Goal: Task Accomplishment & Management: Use online tool/utility

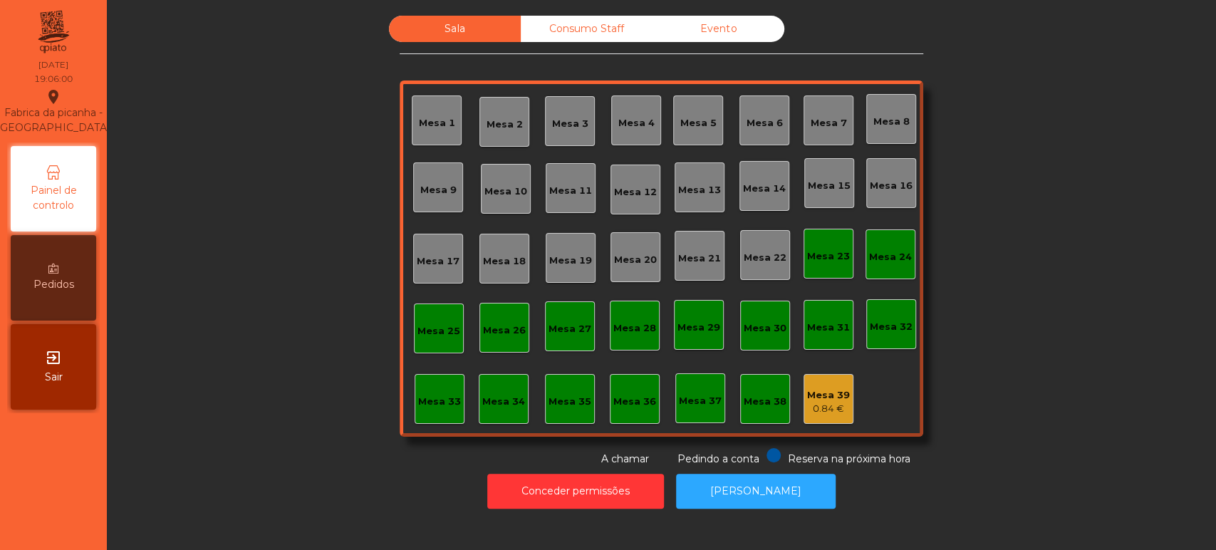
click at [614, 382] on div "Mesa 36" at bounding box center [635, 399] width 50 height 50
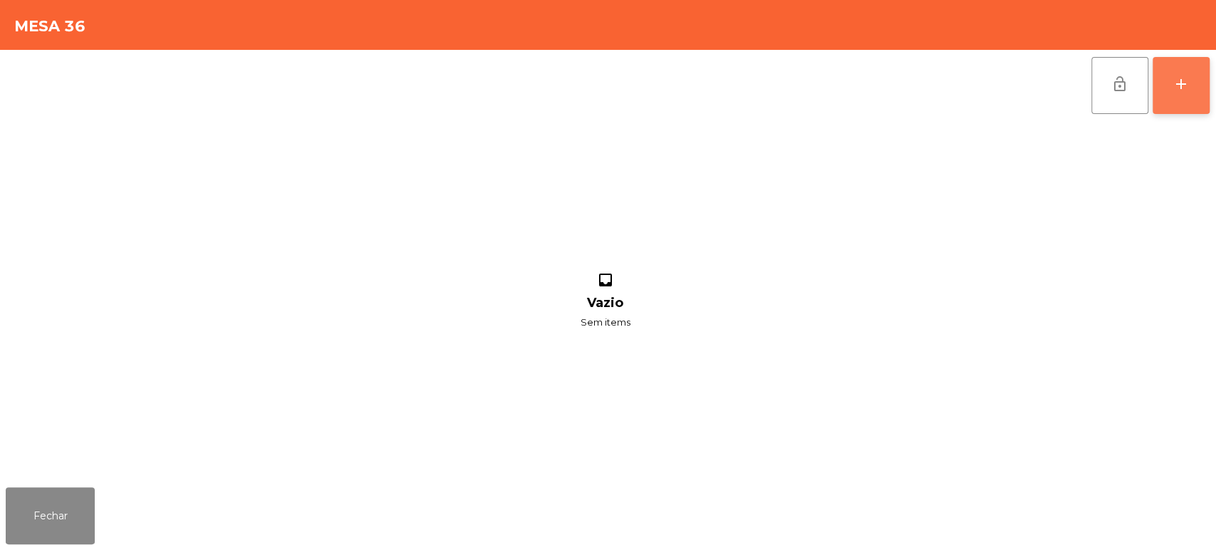
click at [1189, 77] on button "add" at bounding box center [1180, 85] width 57 height 57
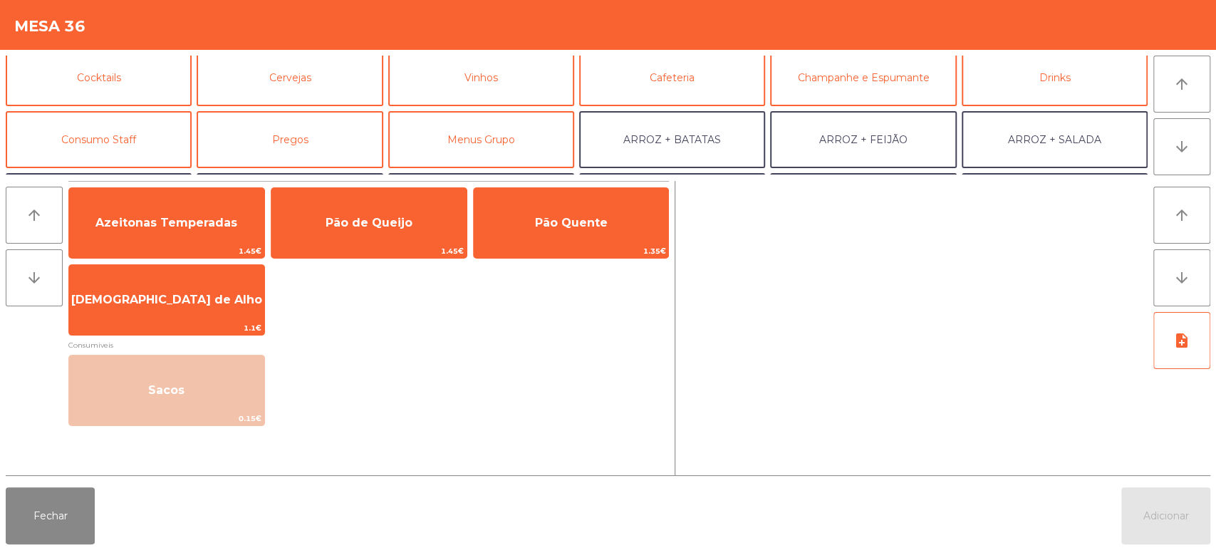
scroll to position [75, 0]
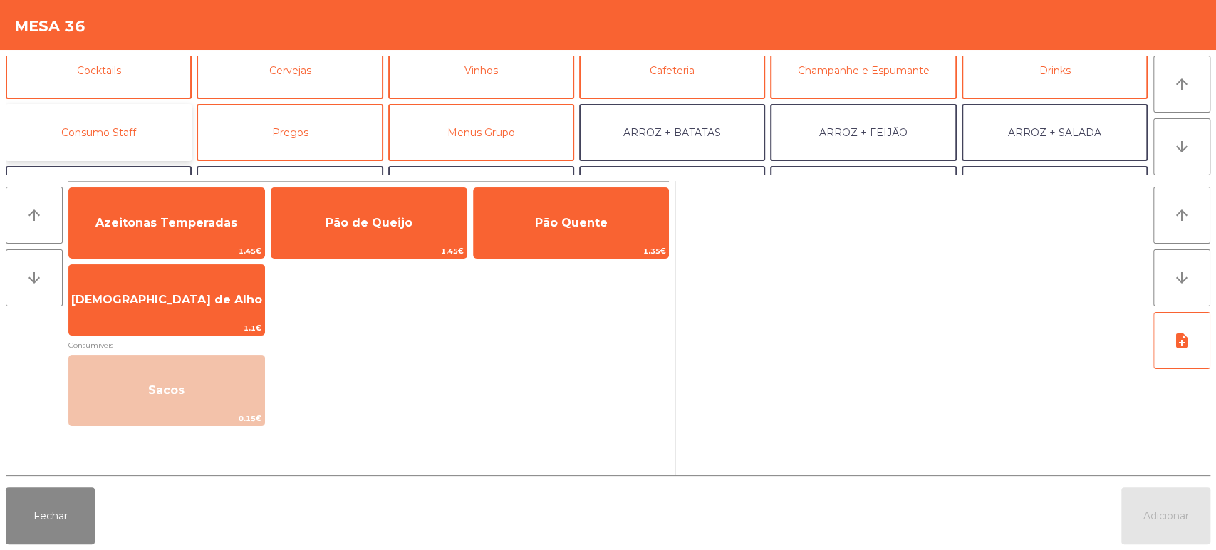
click at [126, 125] on button "Consumo Staff" at bounding box center [99, 132] width 186 height 57
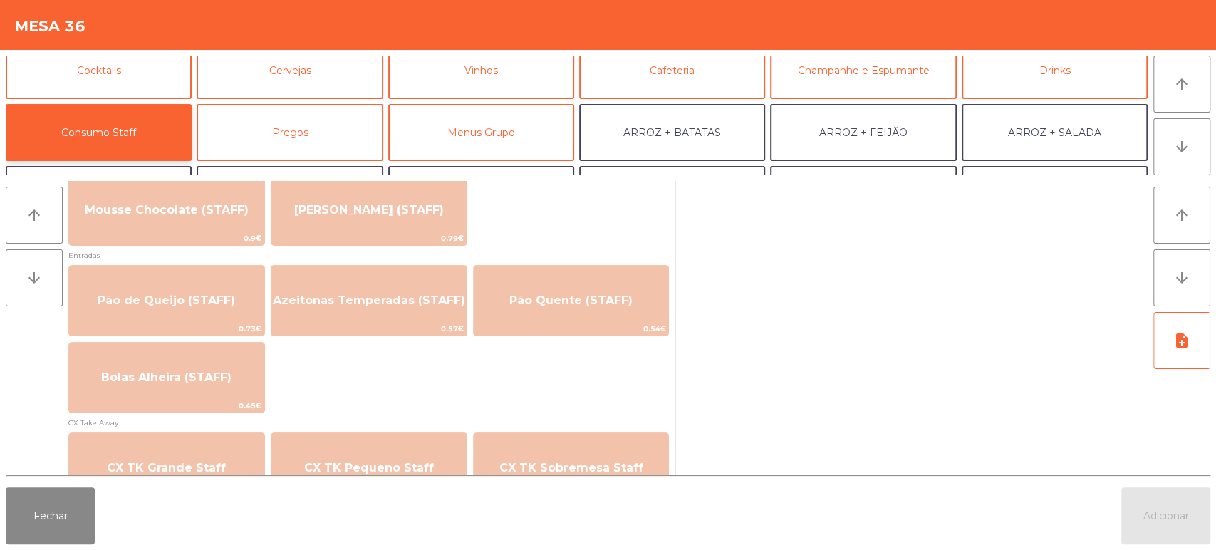
scroll to position [1096, 0]
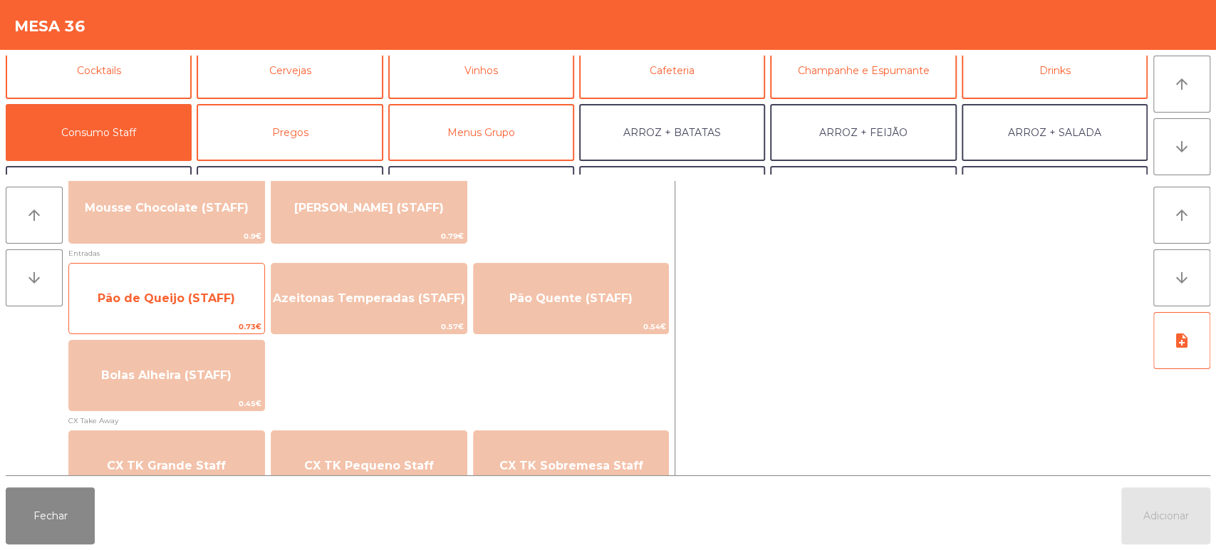
click at [171, 296] on span "Pão de Queijo (STAFF)" at bounding box center [166, 298] width 137 height 14
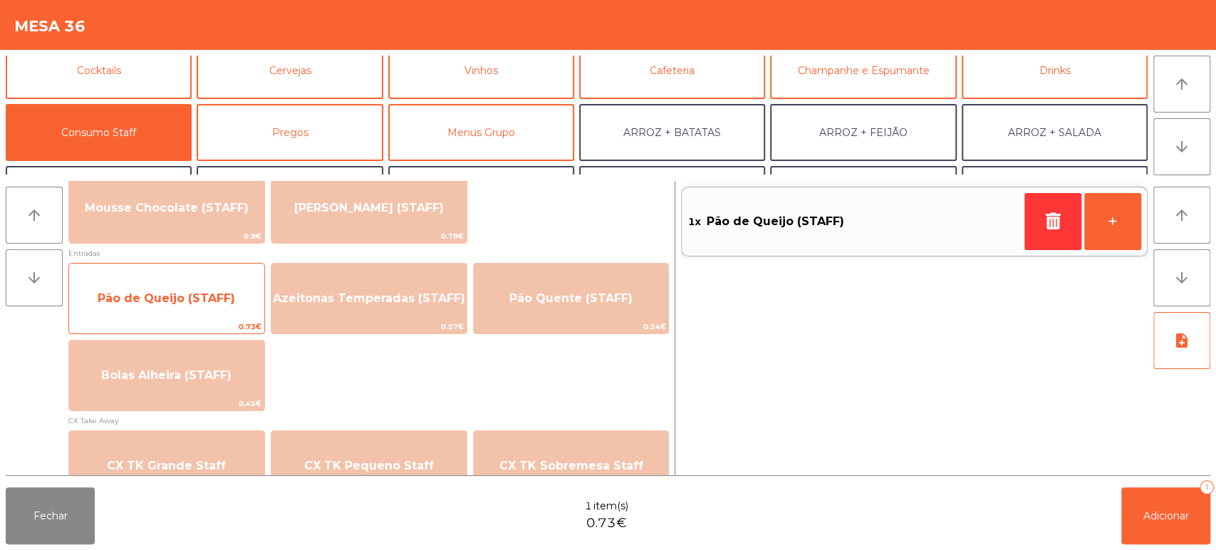
click at [142, 309] on span "Pão de Queijo (STAFF)" at bounding box center [166, 298] width 195 height 38
click at [139, 301] on span "Pão de Queijo (STAFF)" at bounding box center [166, 298] width 137 height 14
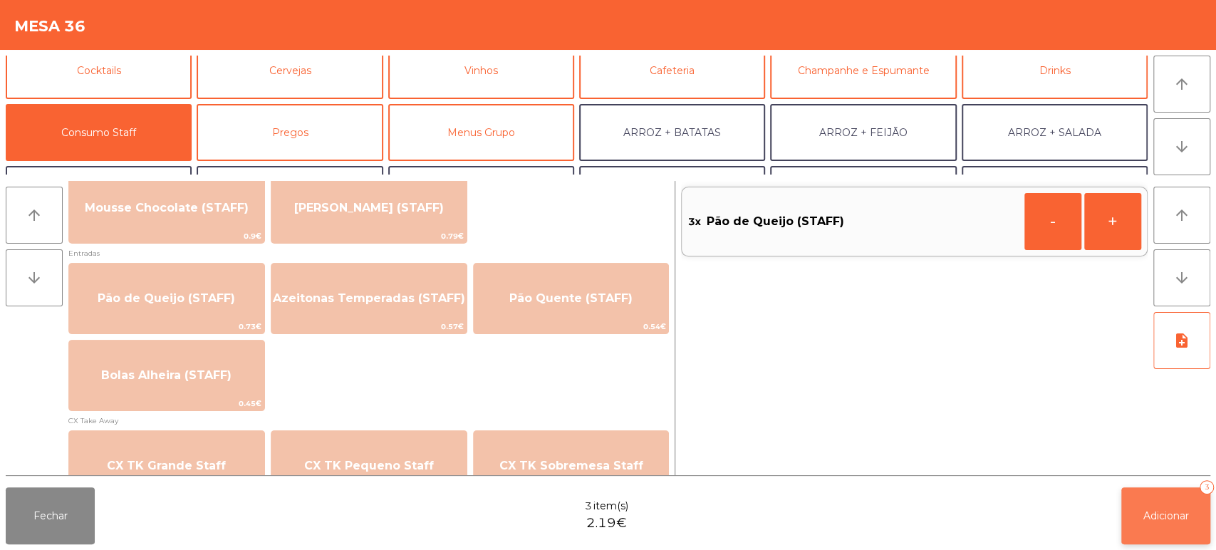
click at [1181, 496] on button "Adicionar 3" at bounding box center [1165, 515] width 89 height 57
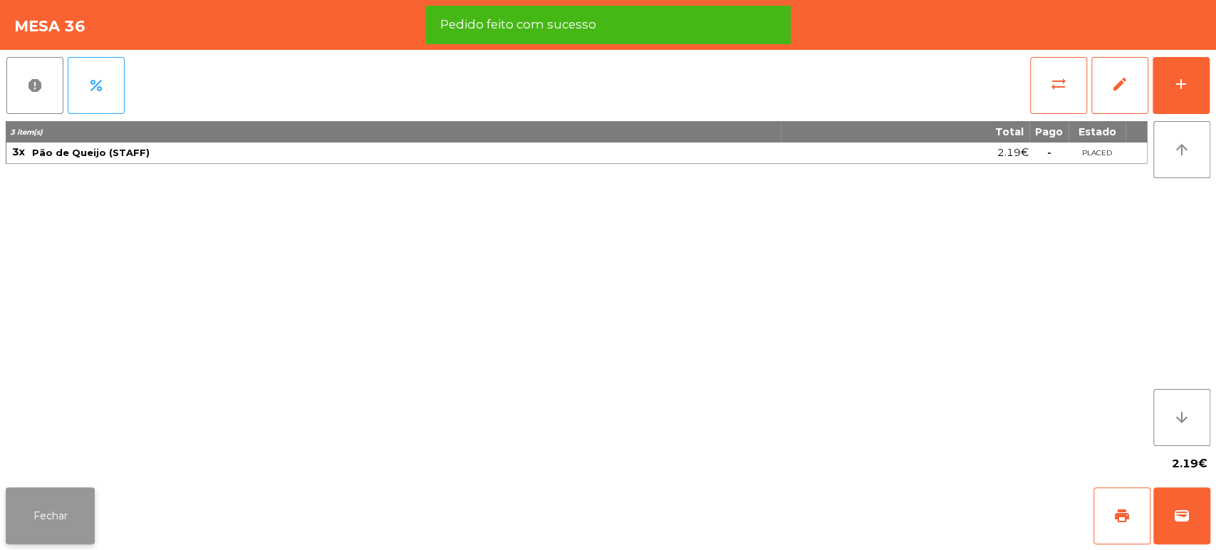
click at [63, 496] on button "Fechar" at bounding box center [50, 515] width 89 height 57
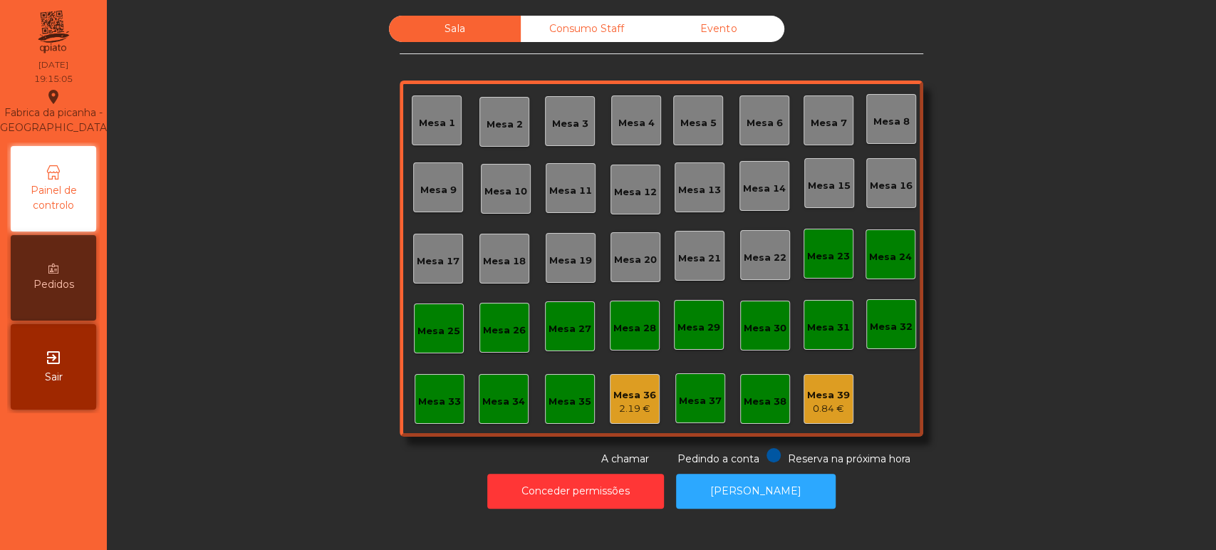
click at [418, 392] on div "Mesa 33" at bounding box center [439, 399] width 43 height 20
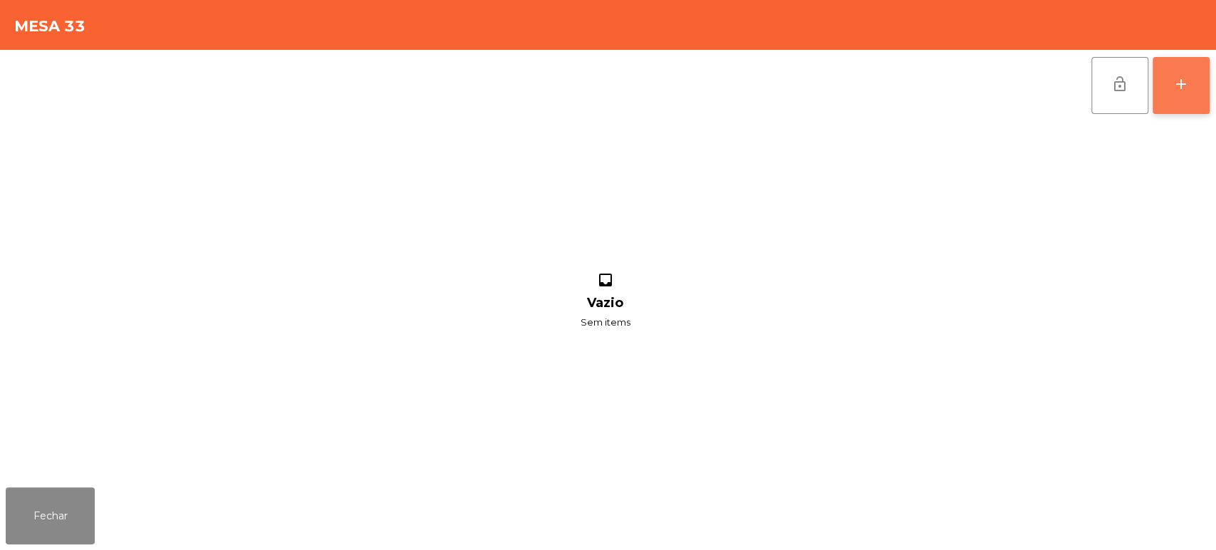
click at [1166, 91] on button "add" at bounding box center [1180, 85] width 57 height 57
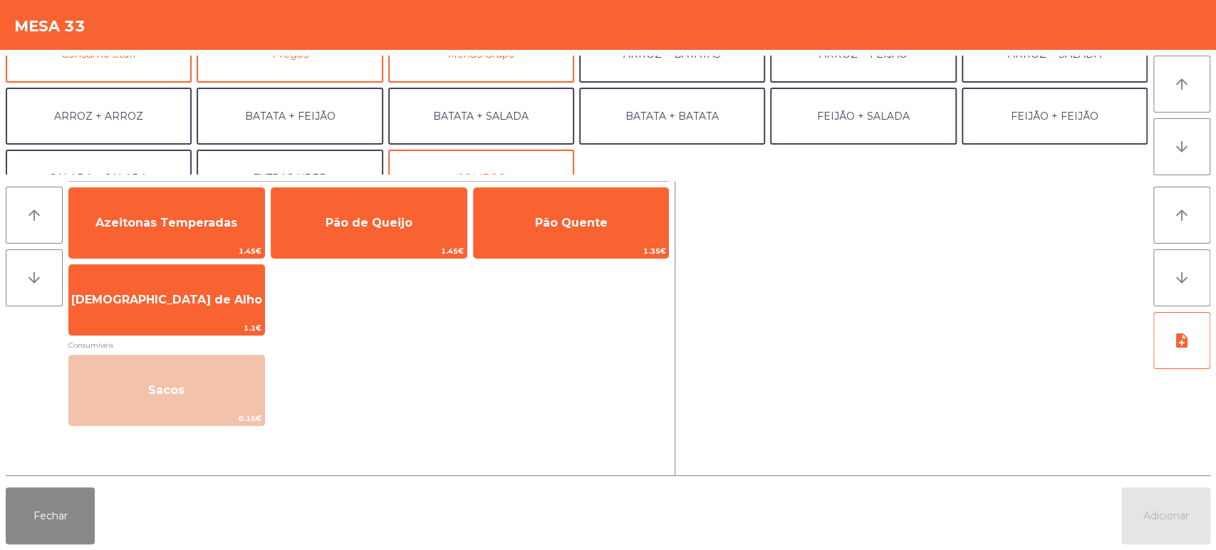
scroll to position [162, 0]
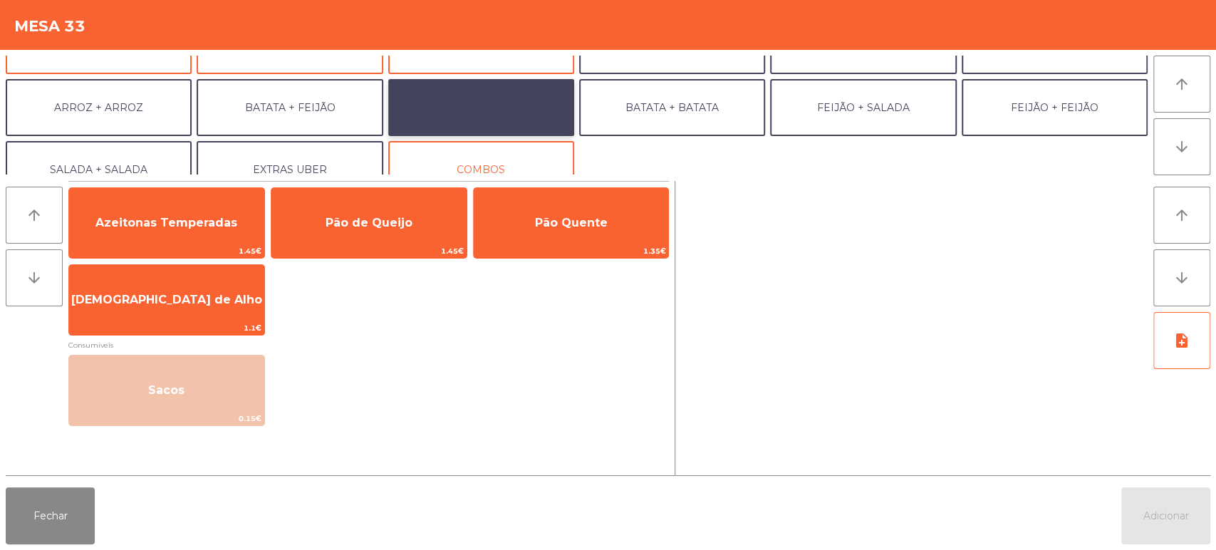
click at [498, 108] on button "BATATA + SALADA" at bounding box center [481, 107] width 186 height 57
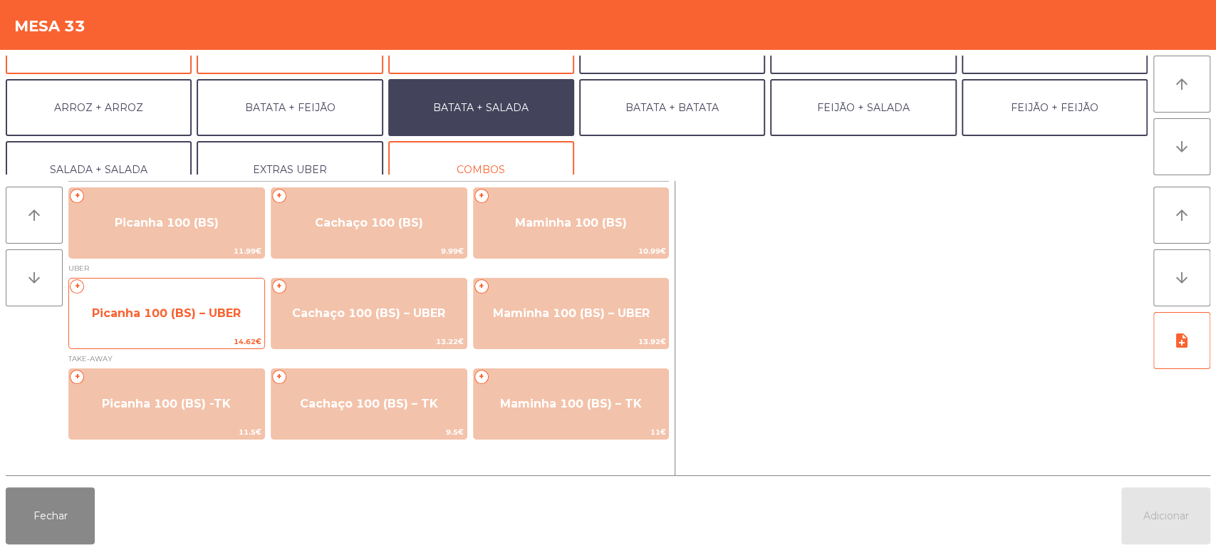
click at [167, 325] on span "Picanha 100 (BS) – UBER" at bounding box center [166, 313] width 195 height 38
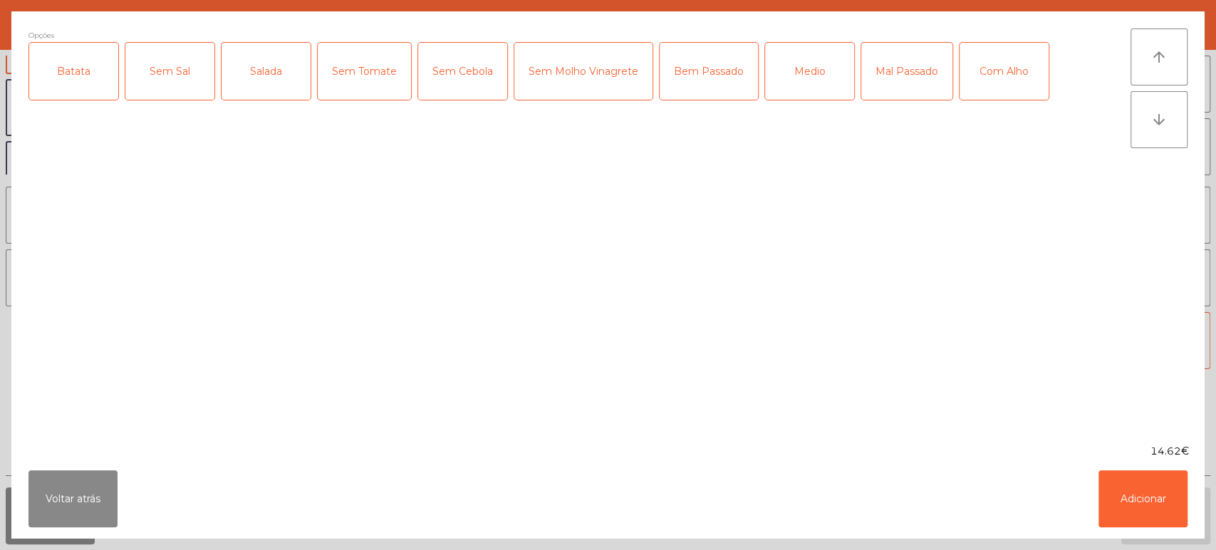
click at [76, 84] on div "Batata" at bounding box center [73, 71] width 89 height 57
click at [276, 78] on div "Salada" at bounding box center [265, 71] width 89 height 57
click at [809, 59] on div "Medio" at bounding box center [809, 71] width 89 height 57
click at [1146, 494] on button "Adicionar" at bounding box center [1142, 498] width 89 height 57
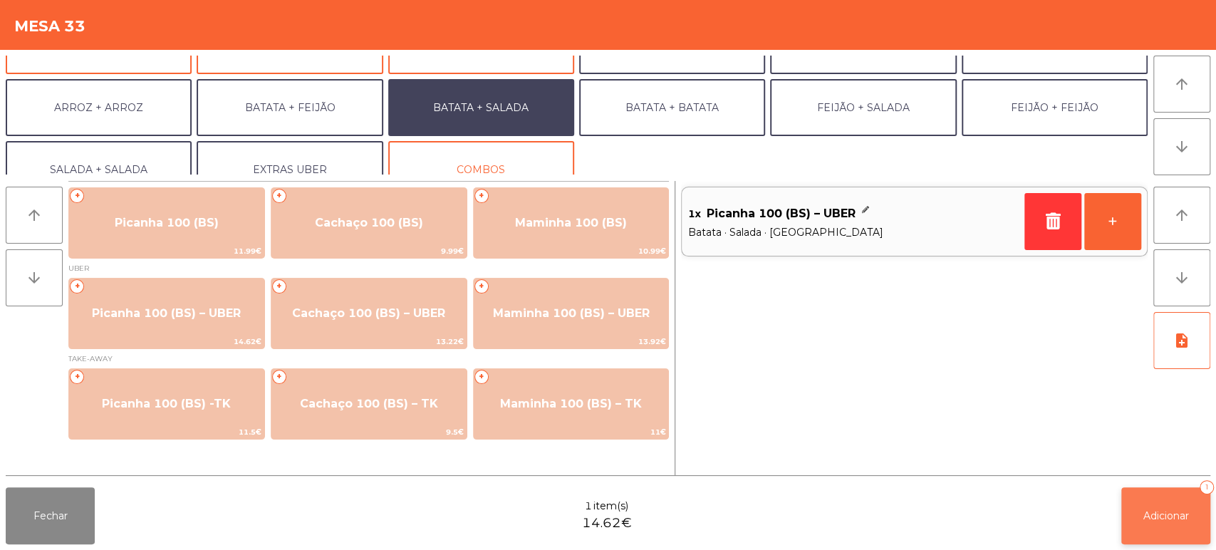
click at [1152, 520] on span "Adicionar" at bounding box center [1166, 515] width 46 height 13
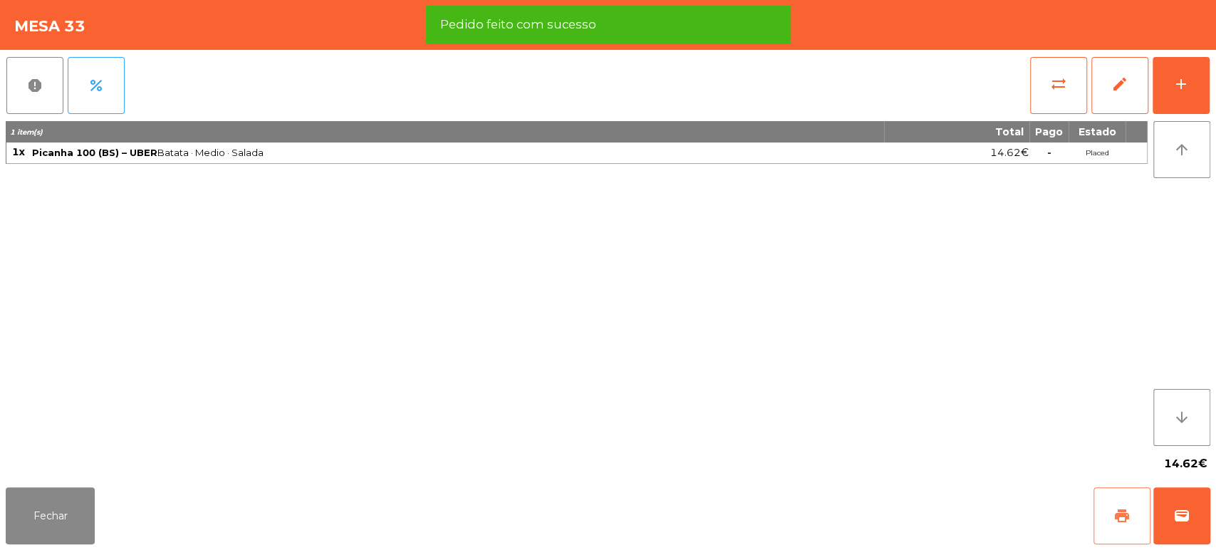
click at [1117, 503] on button "print" at bounding box center [1121, 515] width 57 height 57
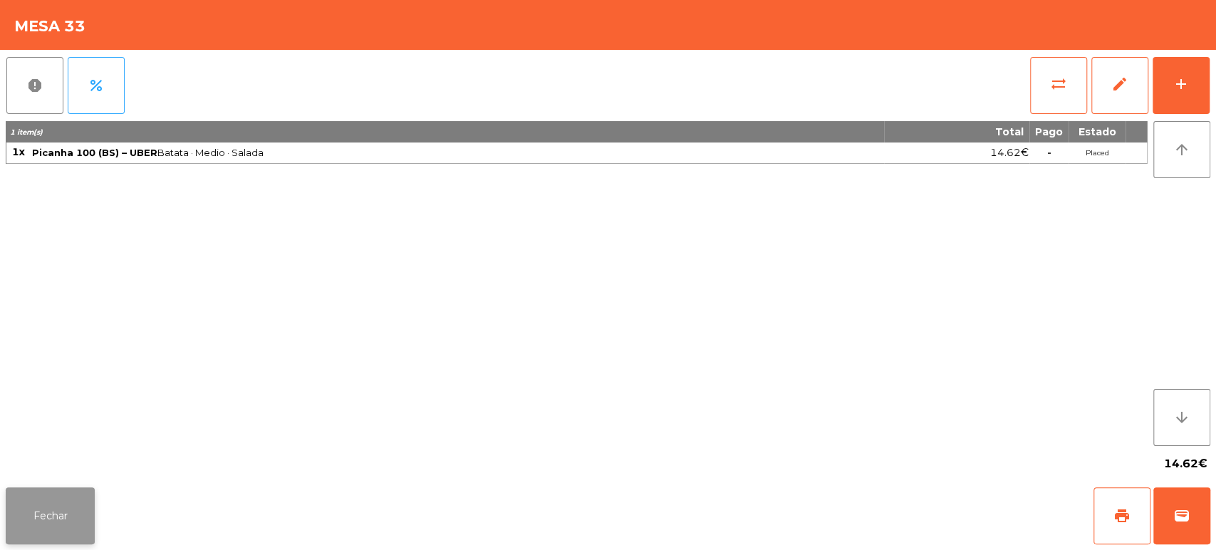
click at [38, 506] on button "Fechar" at bounding box center [50, 515] width 89 height 57
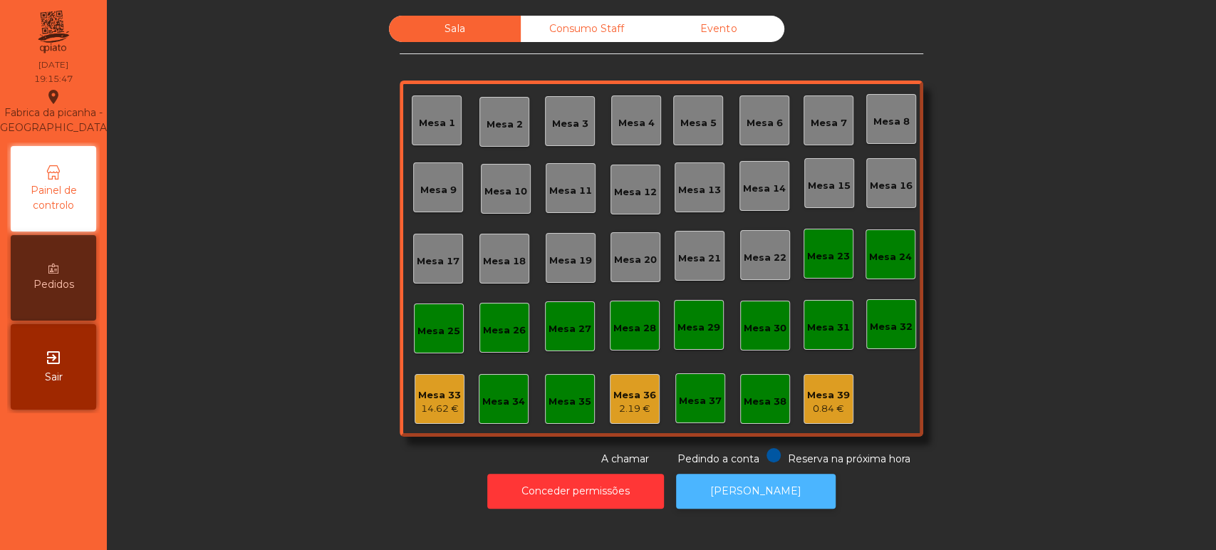
click at [786, 503] on button "[PERSON_NAME]" at bounding box center [756, 491] width 160 height 35
click at [427, 383] on div "Mesa 33 14.62 €" at bounding box center [439, 398] width 43 height 33
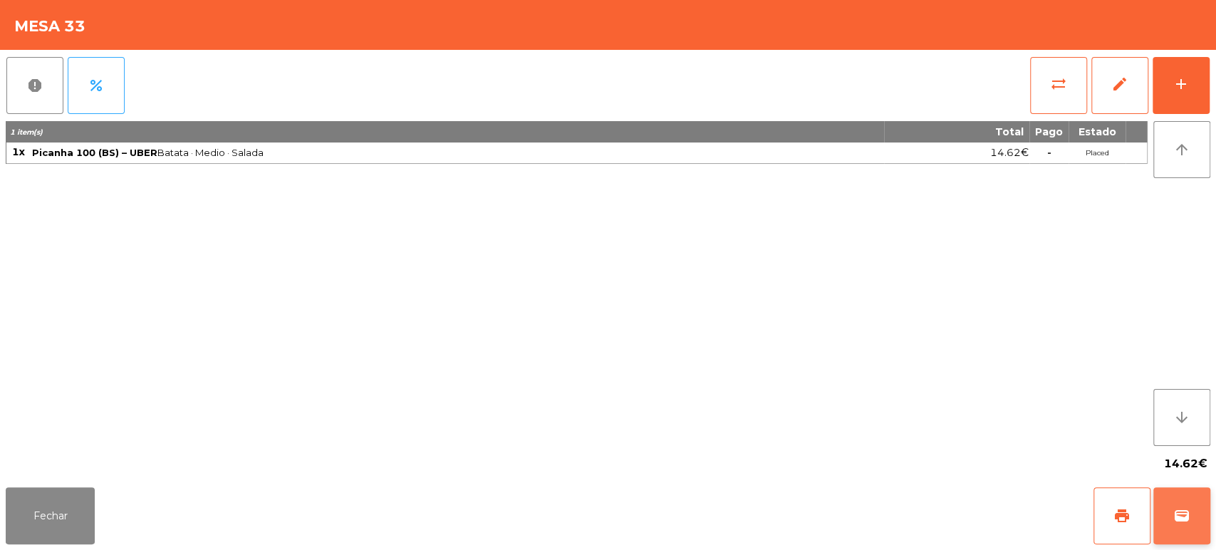
click at [1209, 508] on button "wallet" at bounding box center [1181, 515] width 57 height 57
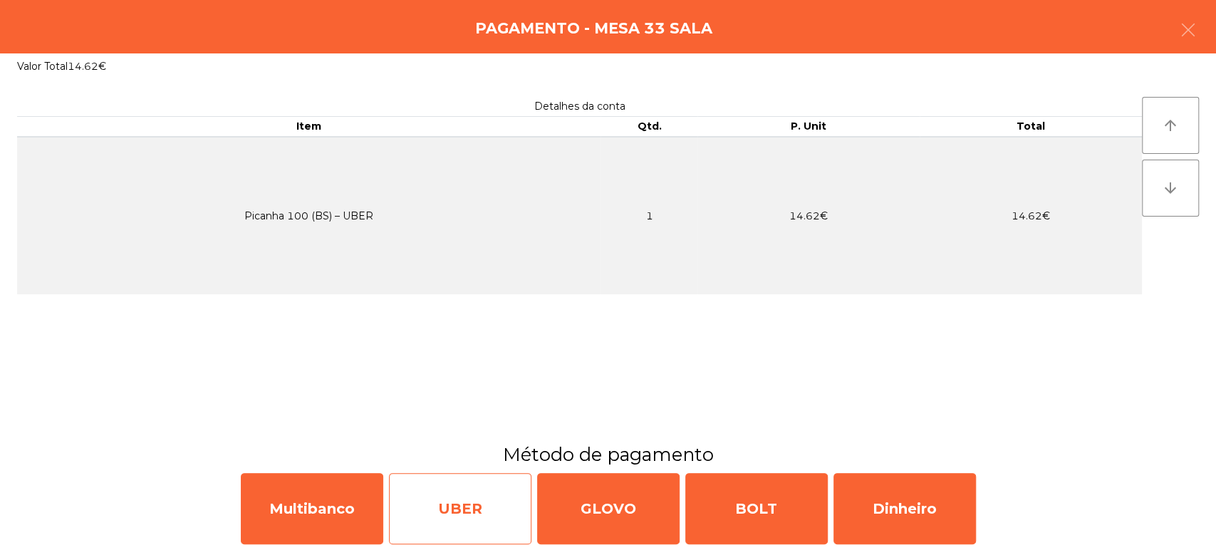
click at [432, 511] on div "UBER" at bounding box center [460, 508] width 142 height 71
select select "**"
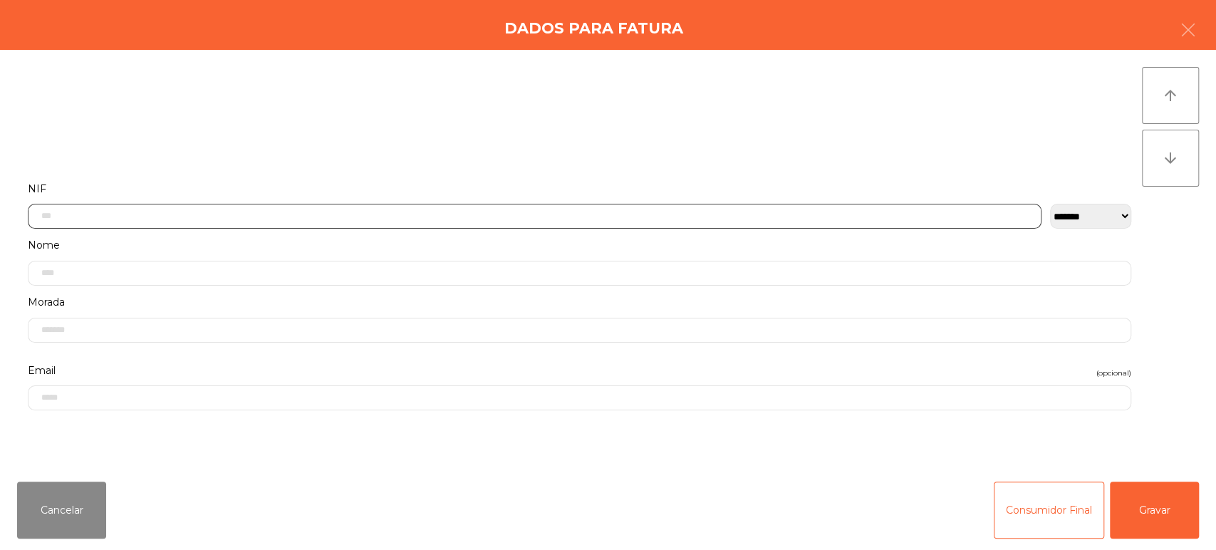
click at [496, 214] on input "text" at bounding box center [534, 216] width 1013 height 25
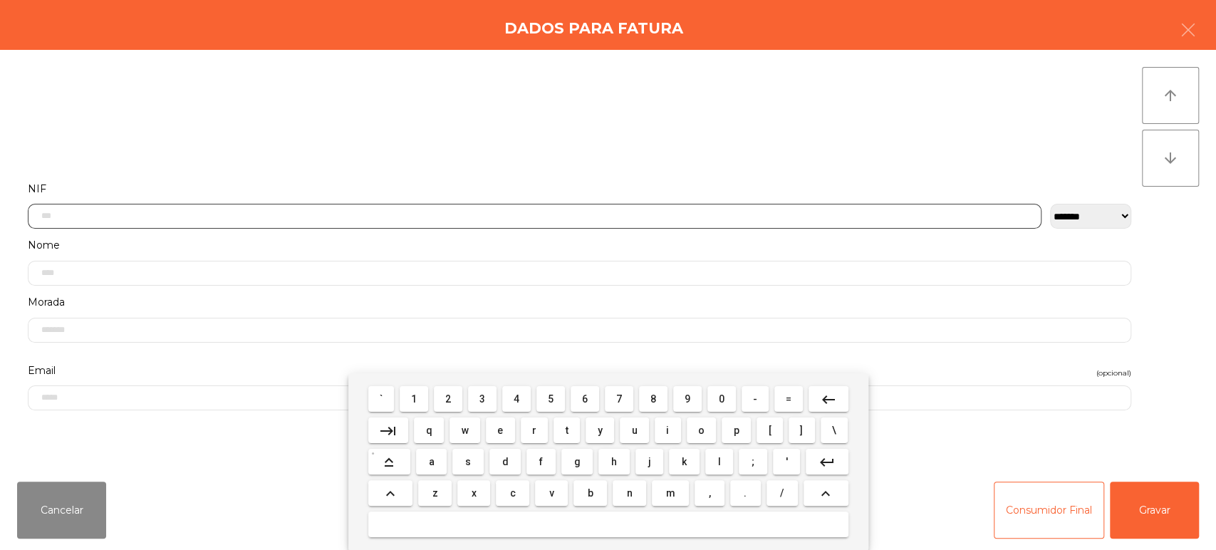
scroll to position [111, 0]
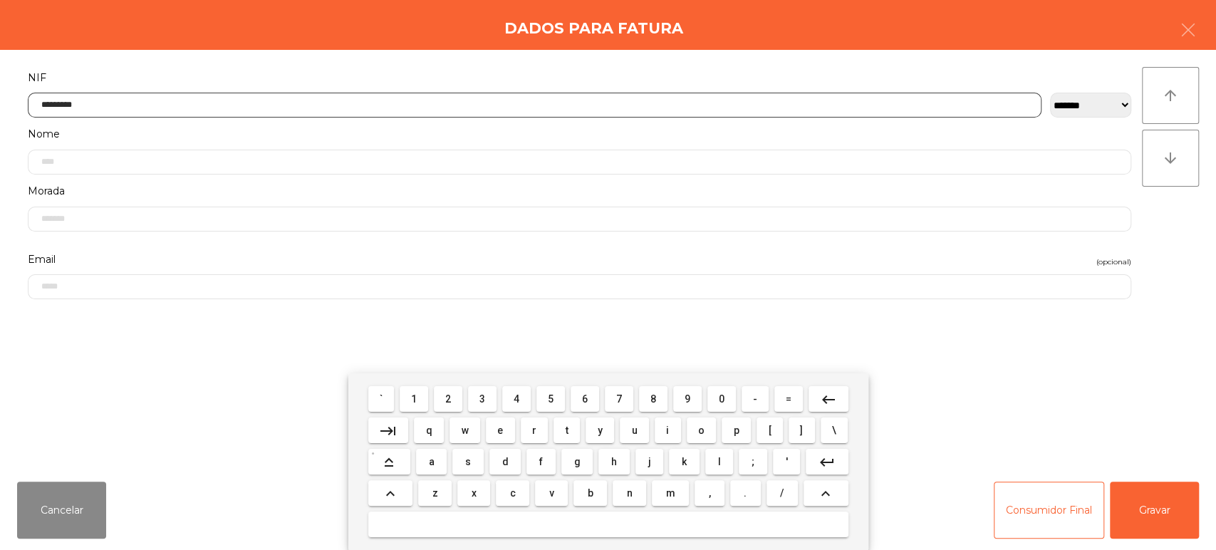
type input "*********"
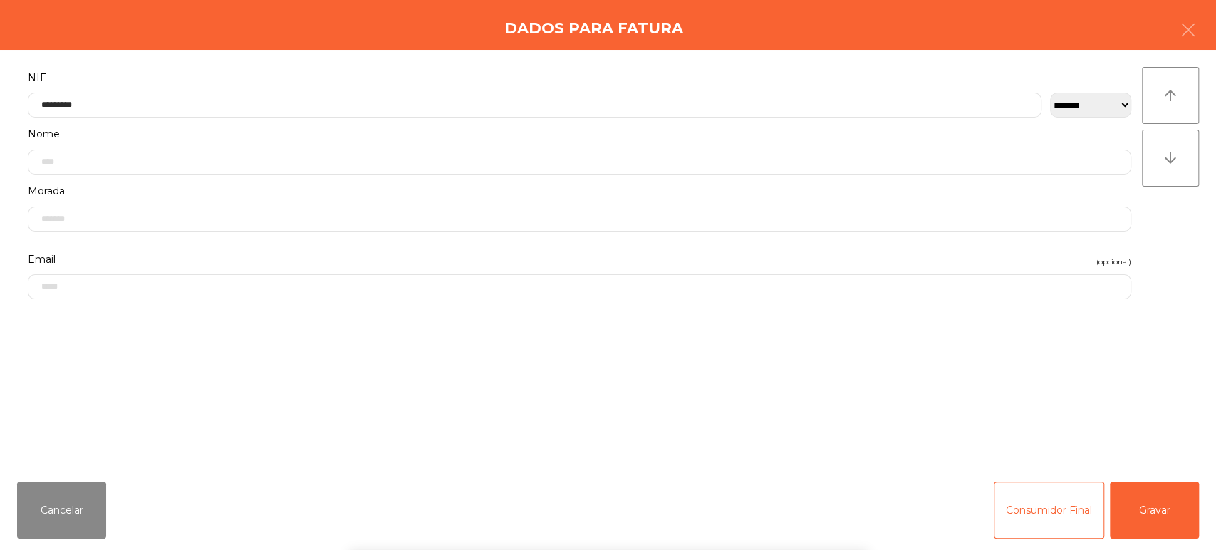
click at [1179, 252] on div "arrow_upward arrow_downward" at bounding box center [1170, 260] width 57 height 386
click at [1162, 502] on button "Gravar" at bounding box center [1154, 509] width 89 height 57
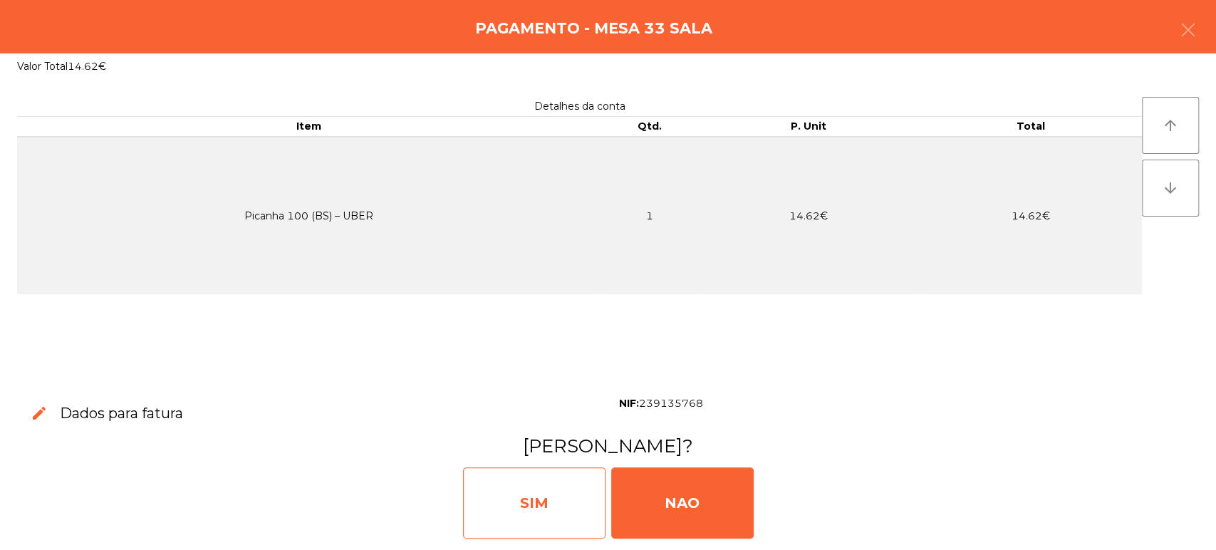
click at [527, 491] on div "SIM" at bounding box center [534, 502] width 142 height 71
